Goal: Navigation & Orientation: Find specific page/section

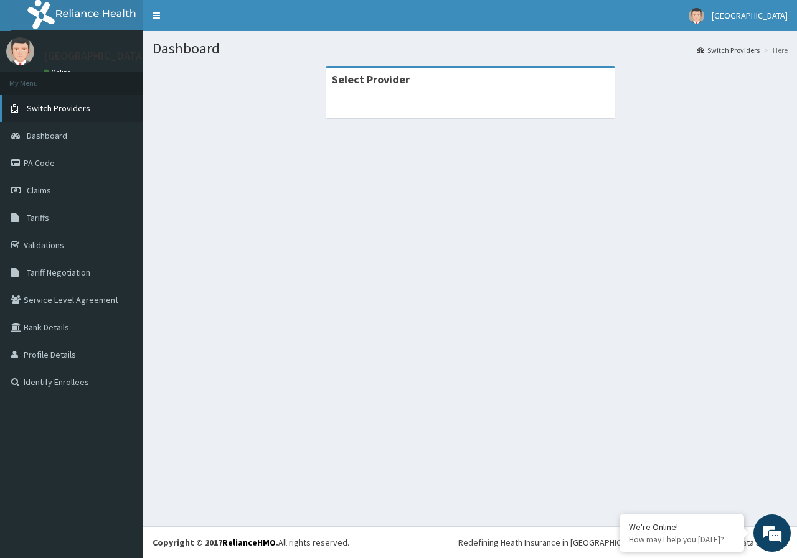
click at [48, 110] on span "Switch Providers" at bounding box center [58, 108] width 63 height 11
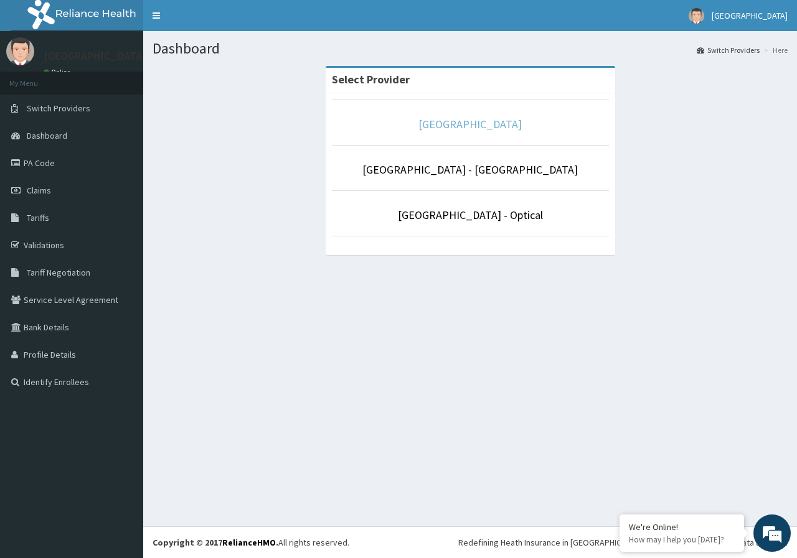
click at [520, 128] on link "De-lakeland Imperial Medical Centre" at bounding box center [469, 124] width 103 height 14
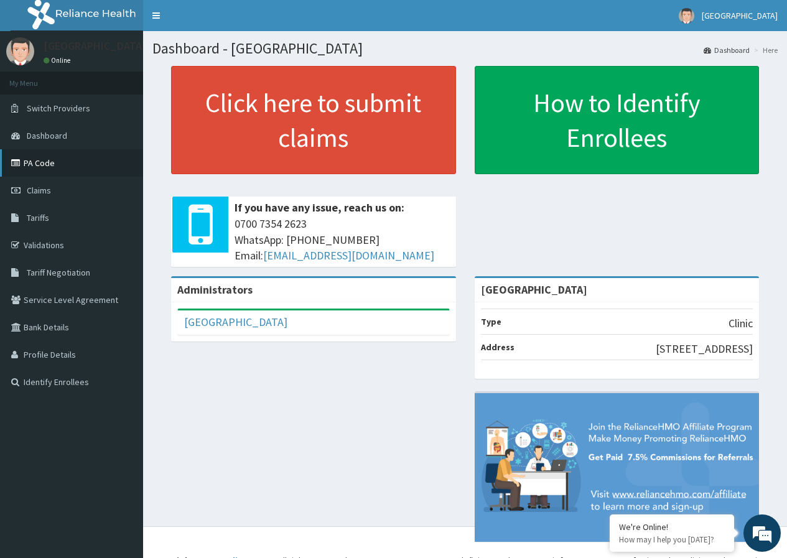
click at [56, 167] on link "PA Code" at bounding box center [71, 162] width 143 height 27
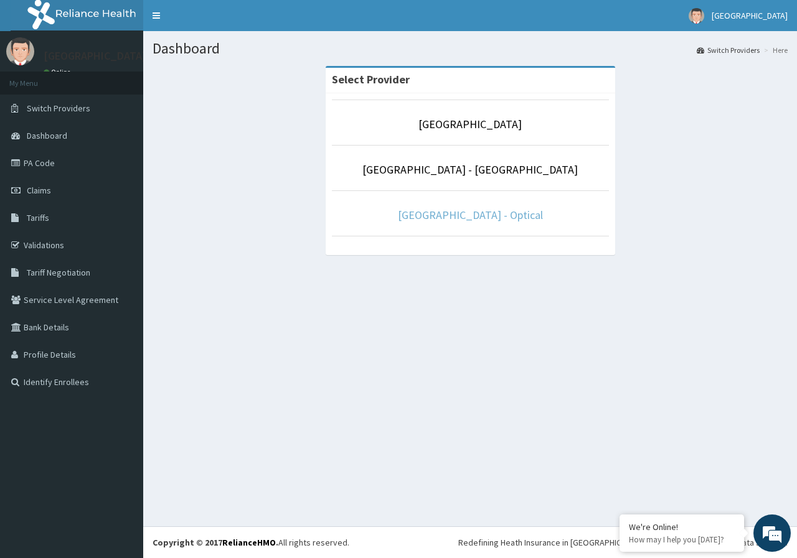
click at [511, 213] on link "[GEOGRAPHIC_DATA] - Optical" at bounding box center [470, 215] width 145 height 14
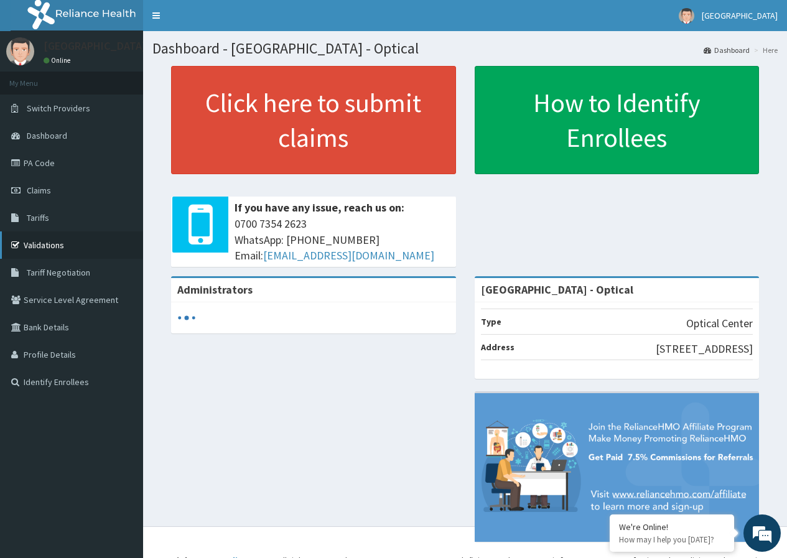
click at [46, 249] on link "Validations" at bounding box center [71, 245] width 143 height 27
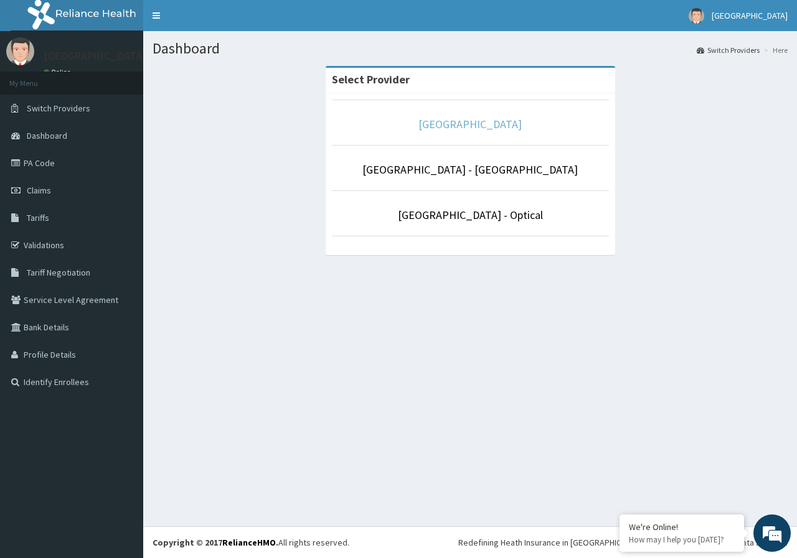
click at [465, 130] on link "[GEOGRAPHIC_DATA]" at bounding box center [469, 124] width 103 height 14
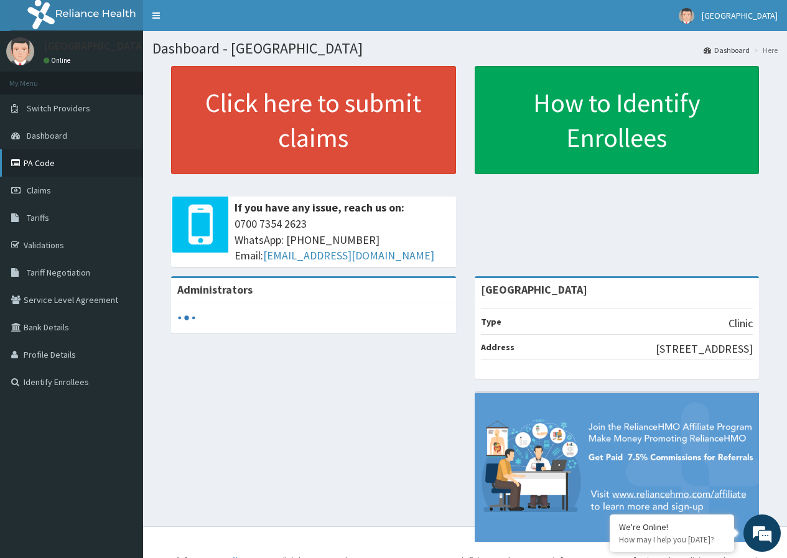
click at [60, 153] on link "PA Code" at bounding box center [71, 162] width 143 height 27
